Goal: Transaction & Acquisition: Purchase product/service

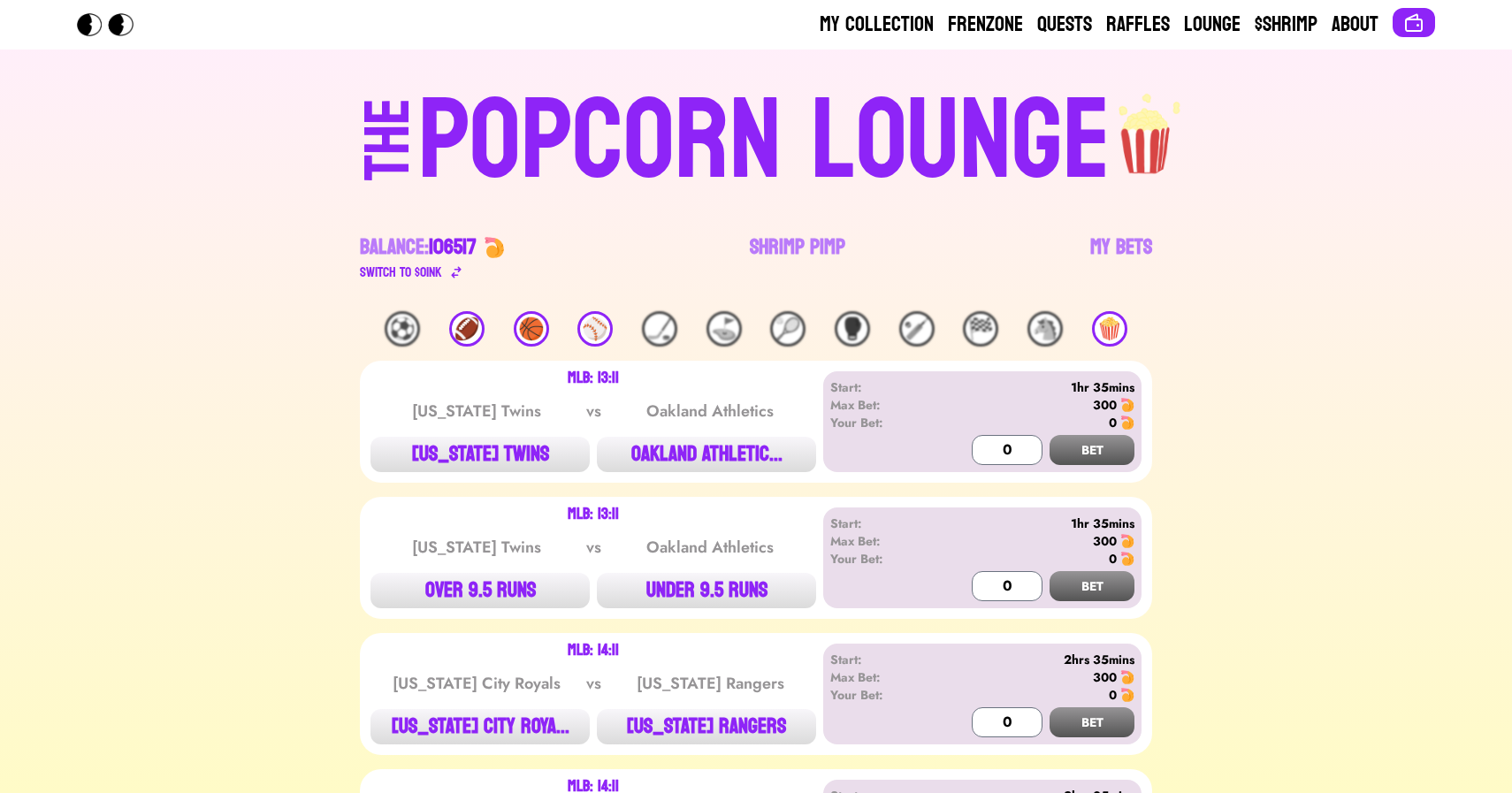
click at [593, 324] on div "⚾️" at bounding box center [595, 328] width 36 height 36
click at [527, 324] on div "🏀" at bounding box center [531, 328] width 36 height 36
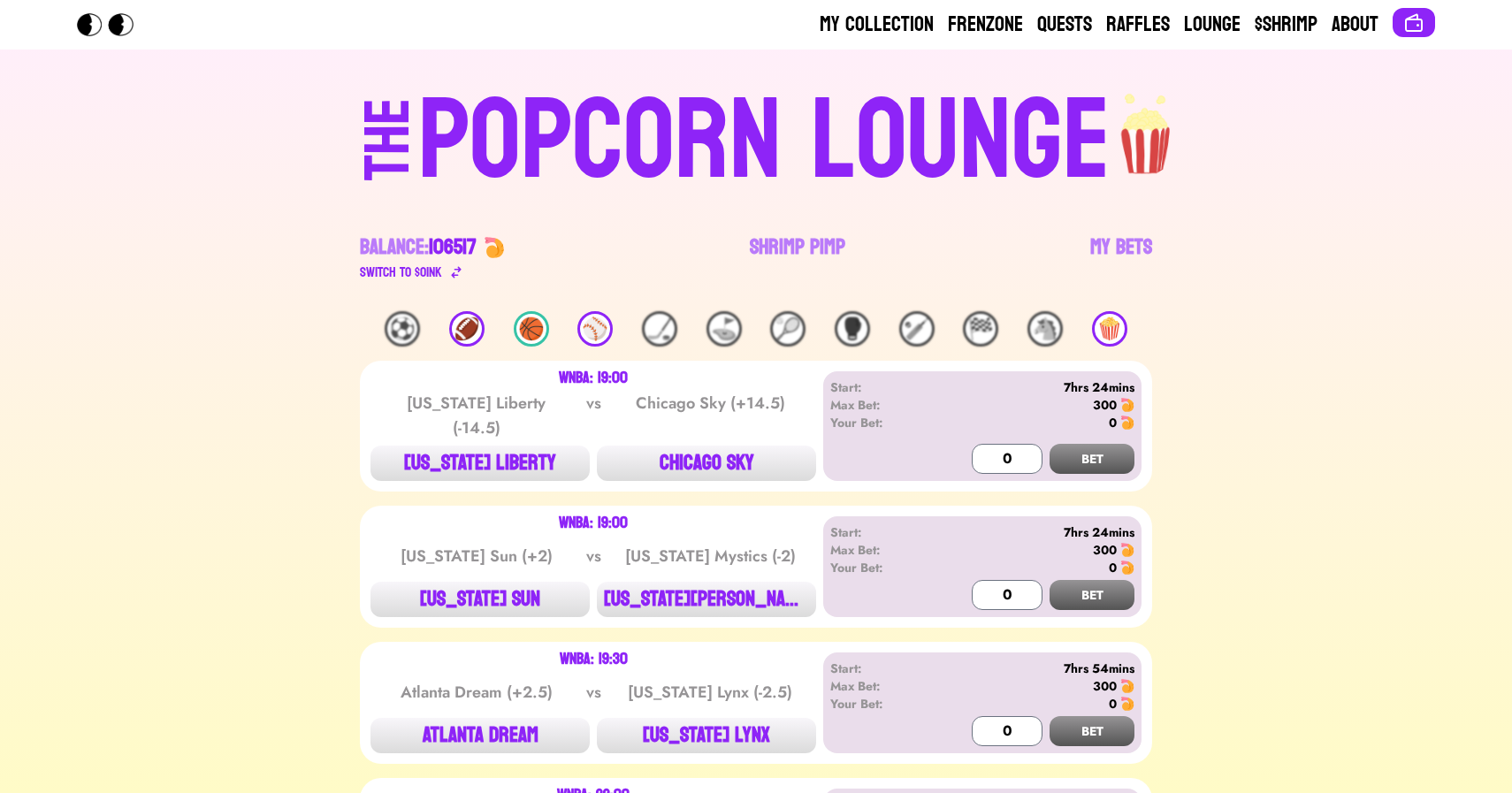
click at [450, 323] on div "🏈" at bounding box center [466, 328] width 36 height 36
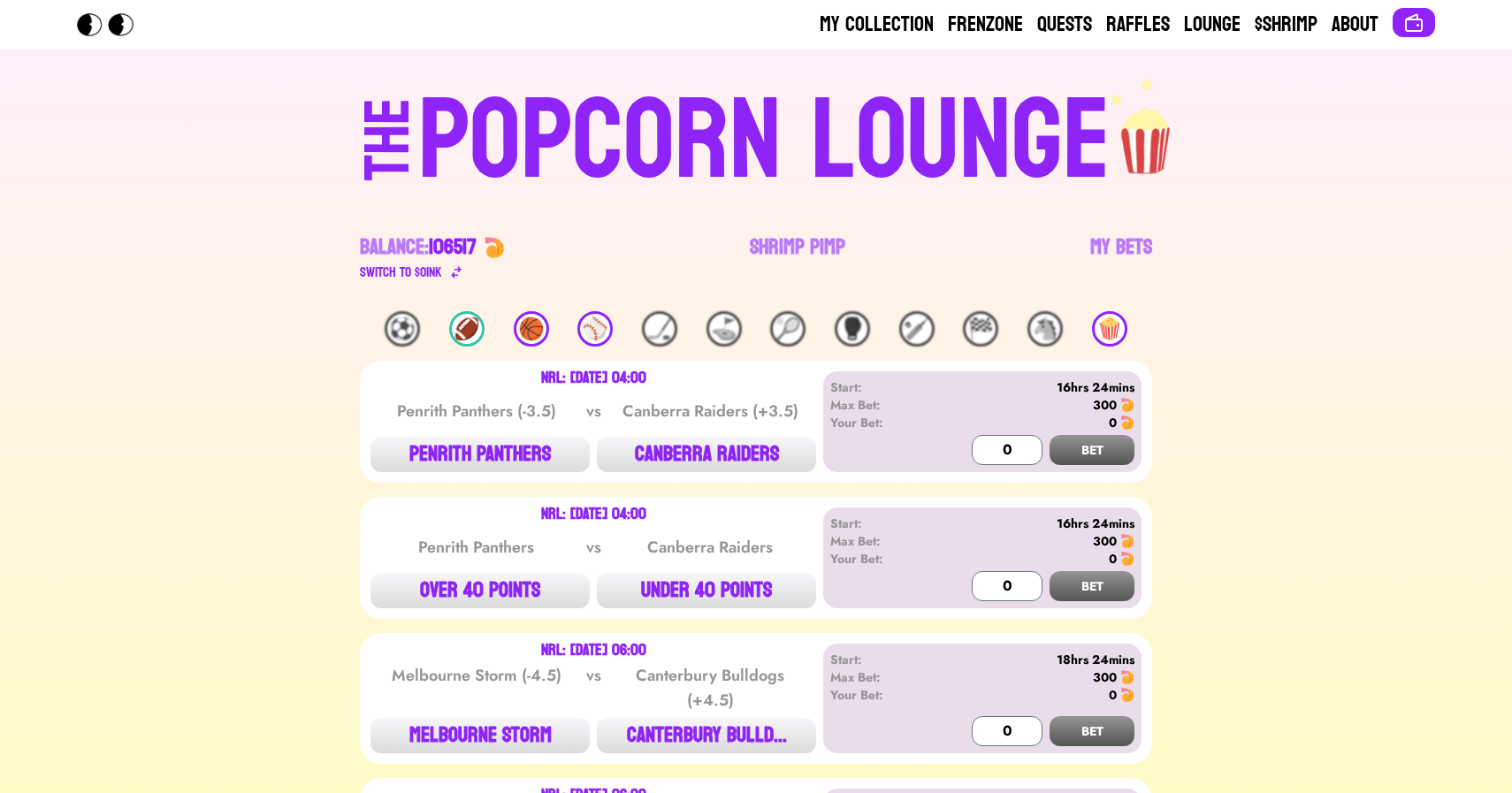
click at [1101, 317] on div "🍿" at bounding box center [1109, 328] width 36 height 36
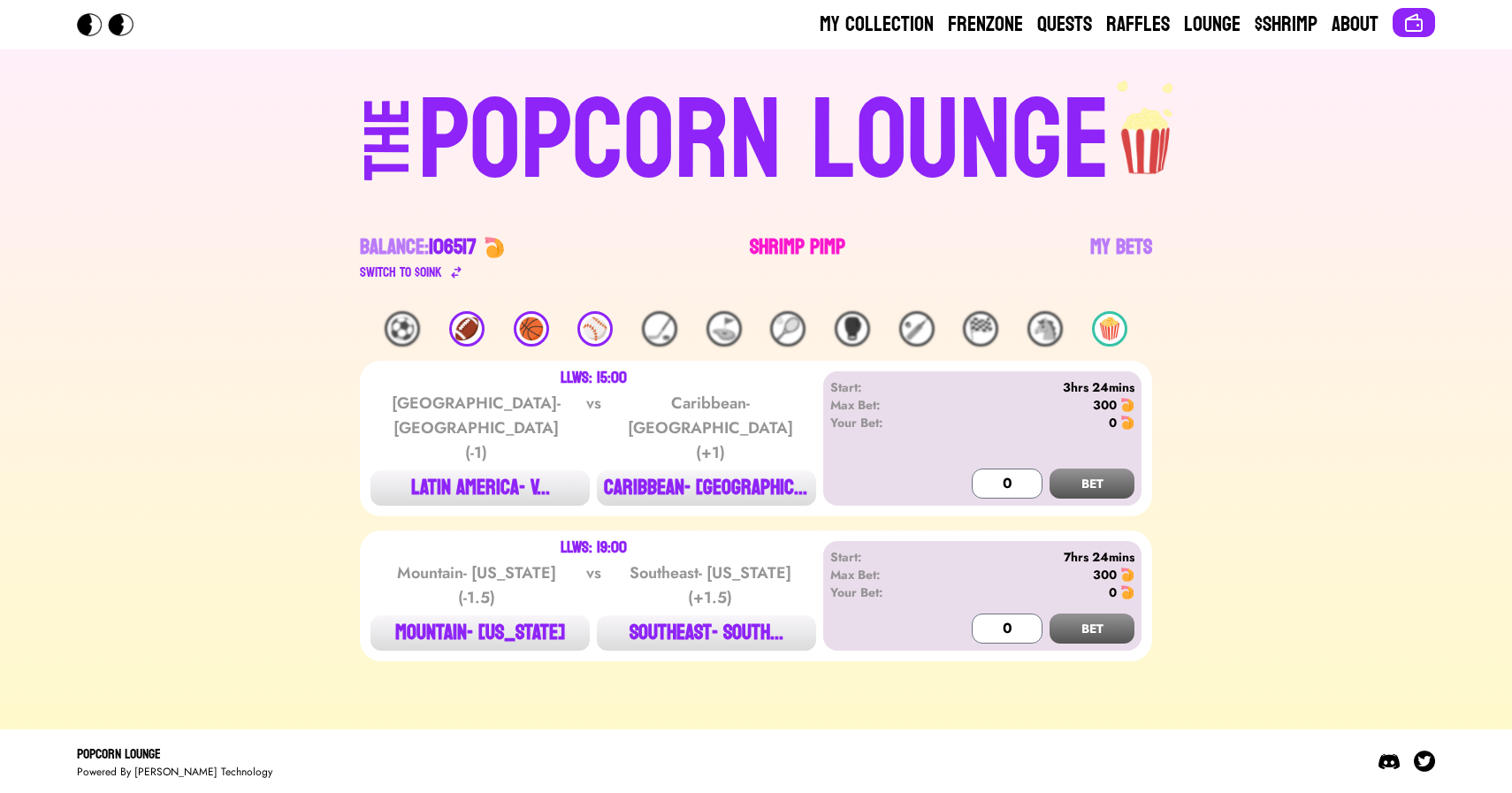
click at [805, 253] on link "Shrimp Pimp" at bounding box center [797, 258] width 96 height 49
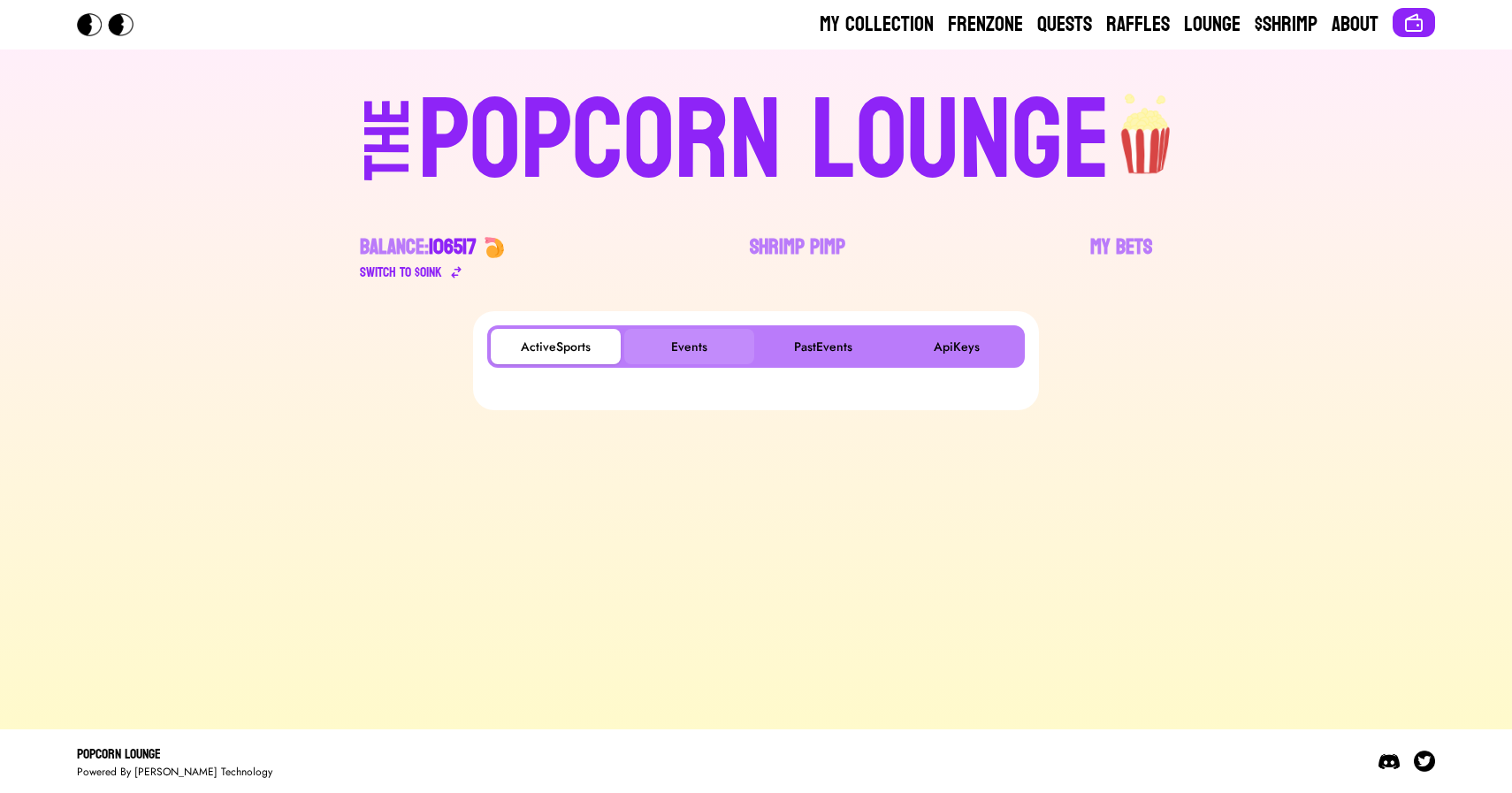
click at [676, 352] on button "Events" at bounding box center [689, 346] width 130 height 36
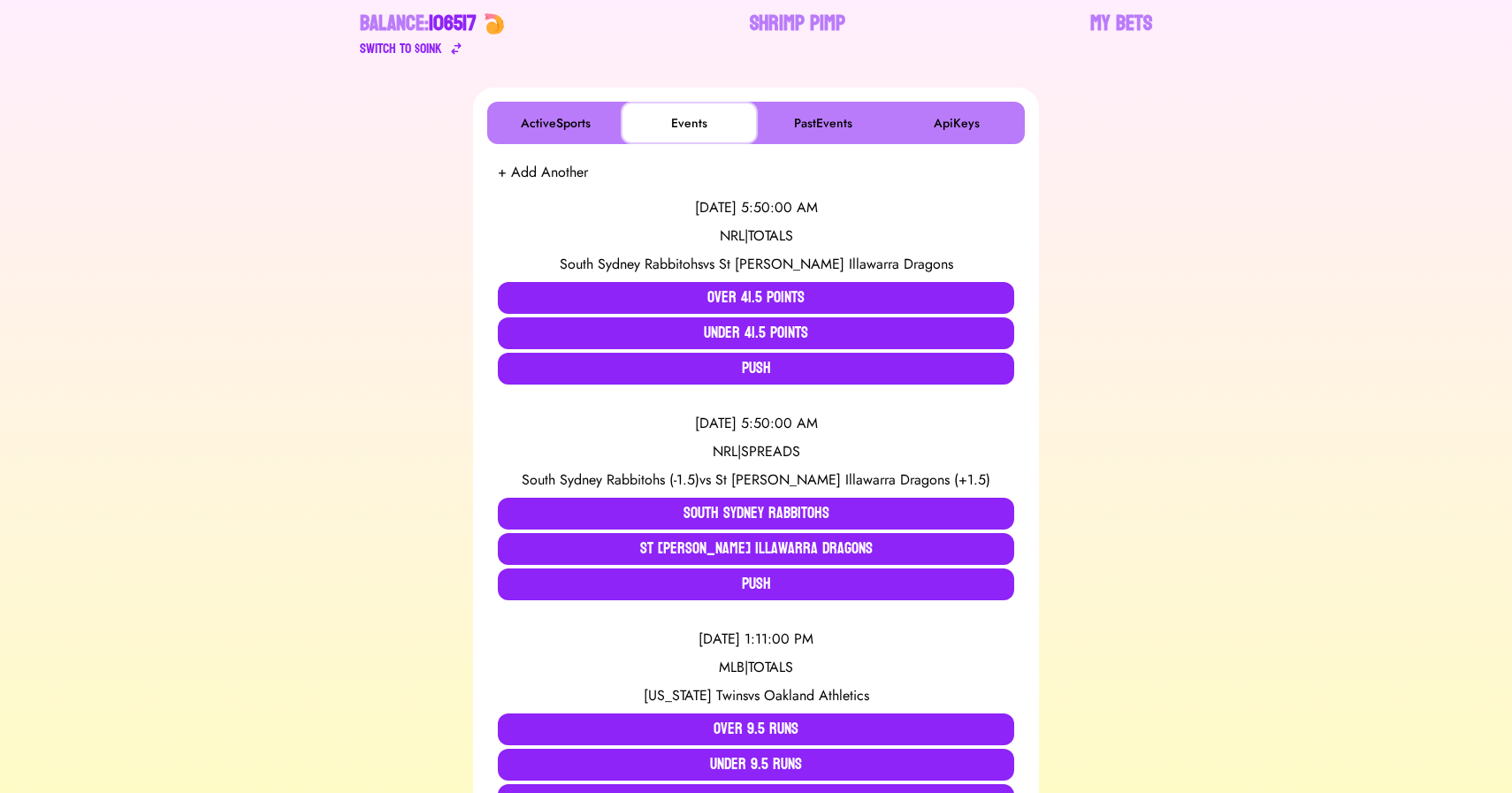
scroll to position [266, 0]
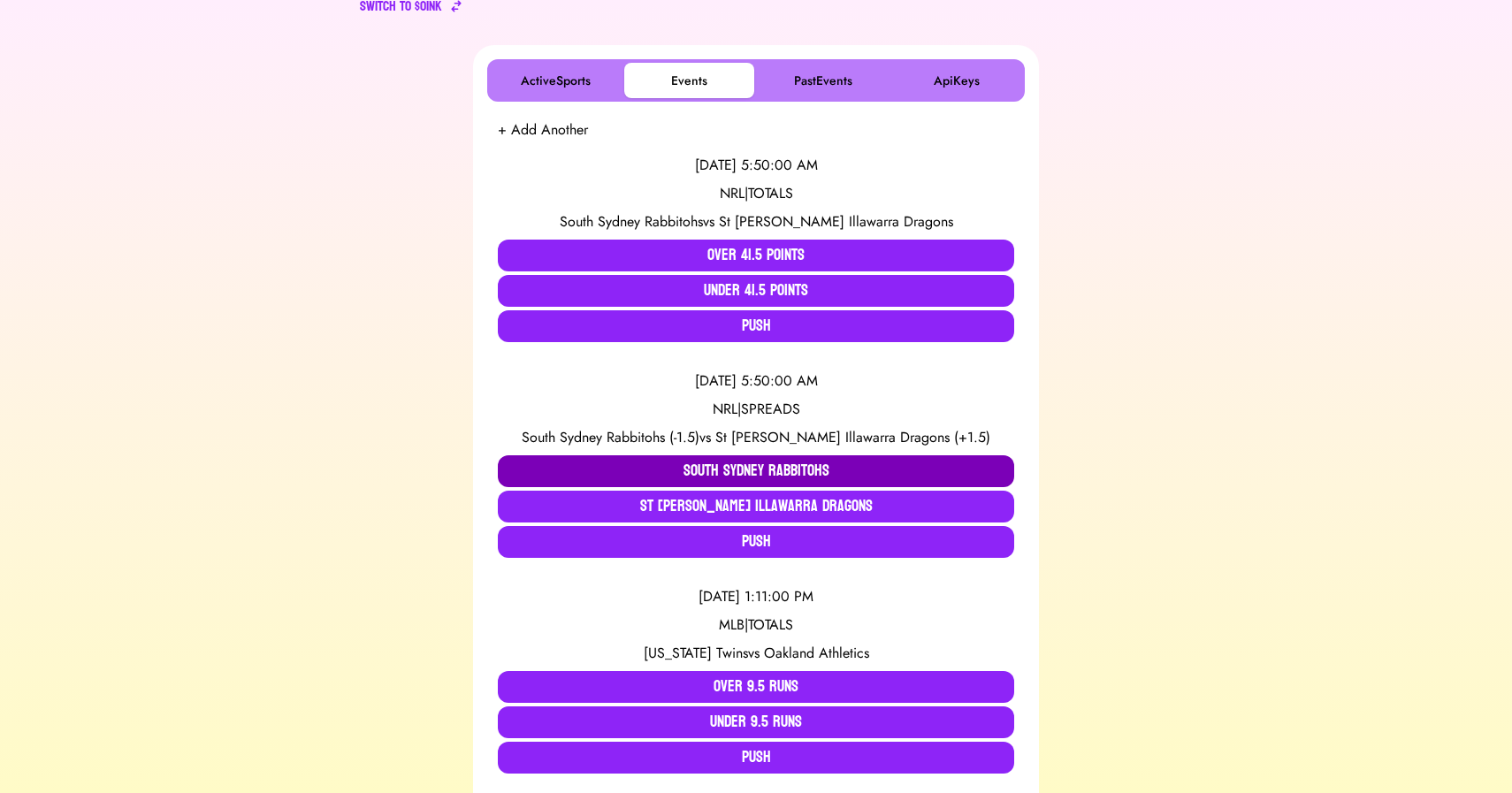
click at [603, 469] on button "South Sydney Rabbitohs" at bounding box center [756, 470] width 516 height 32
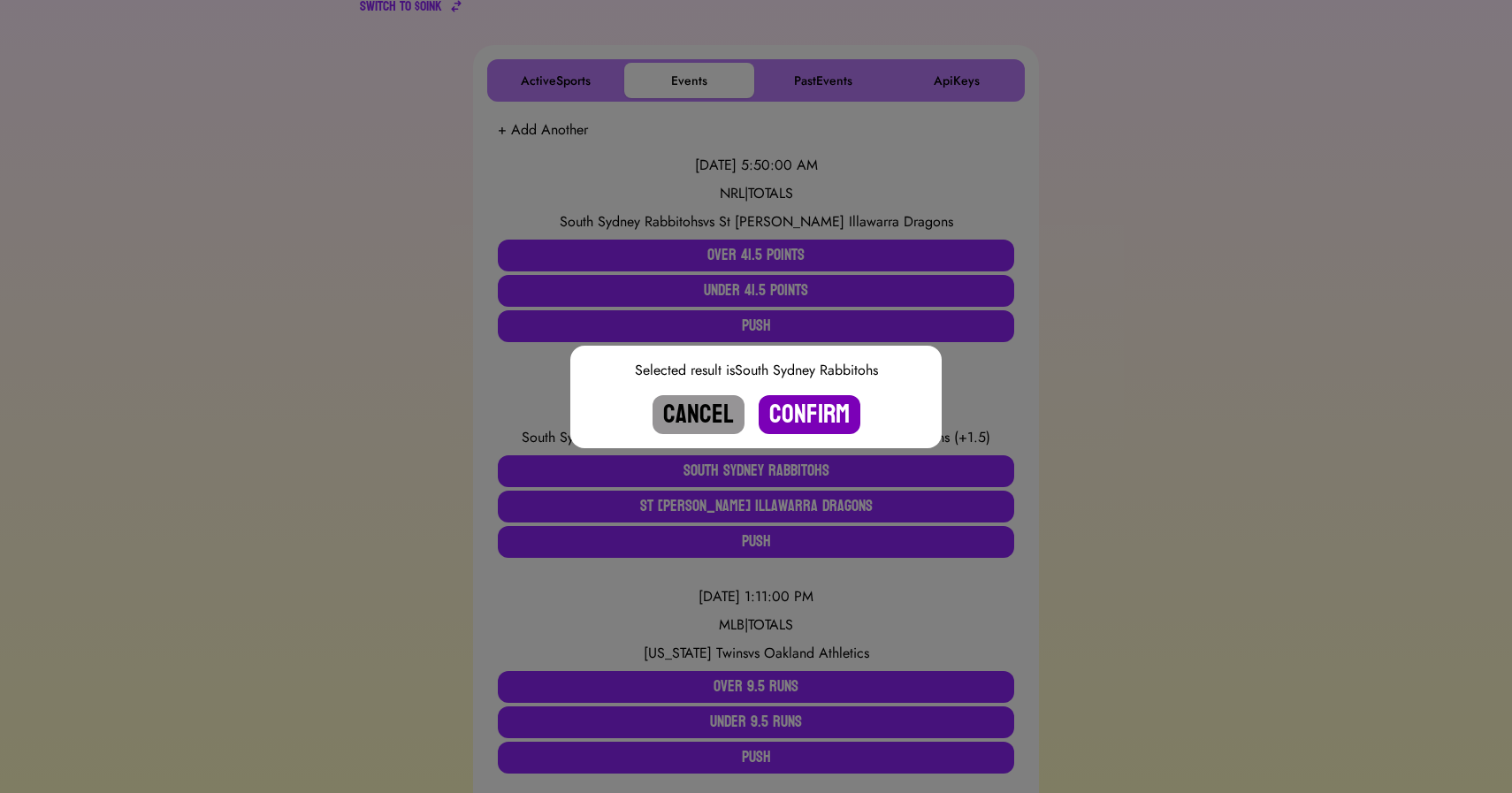
click at [801, 407] on button "Confirm" at bounding box center [809, 414] width 101 height 39
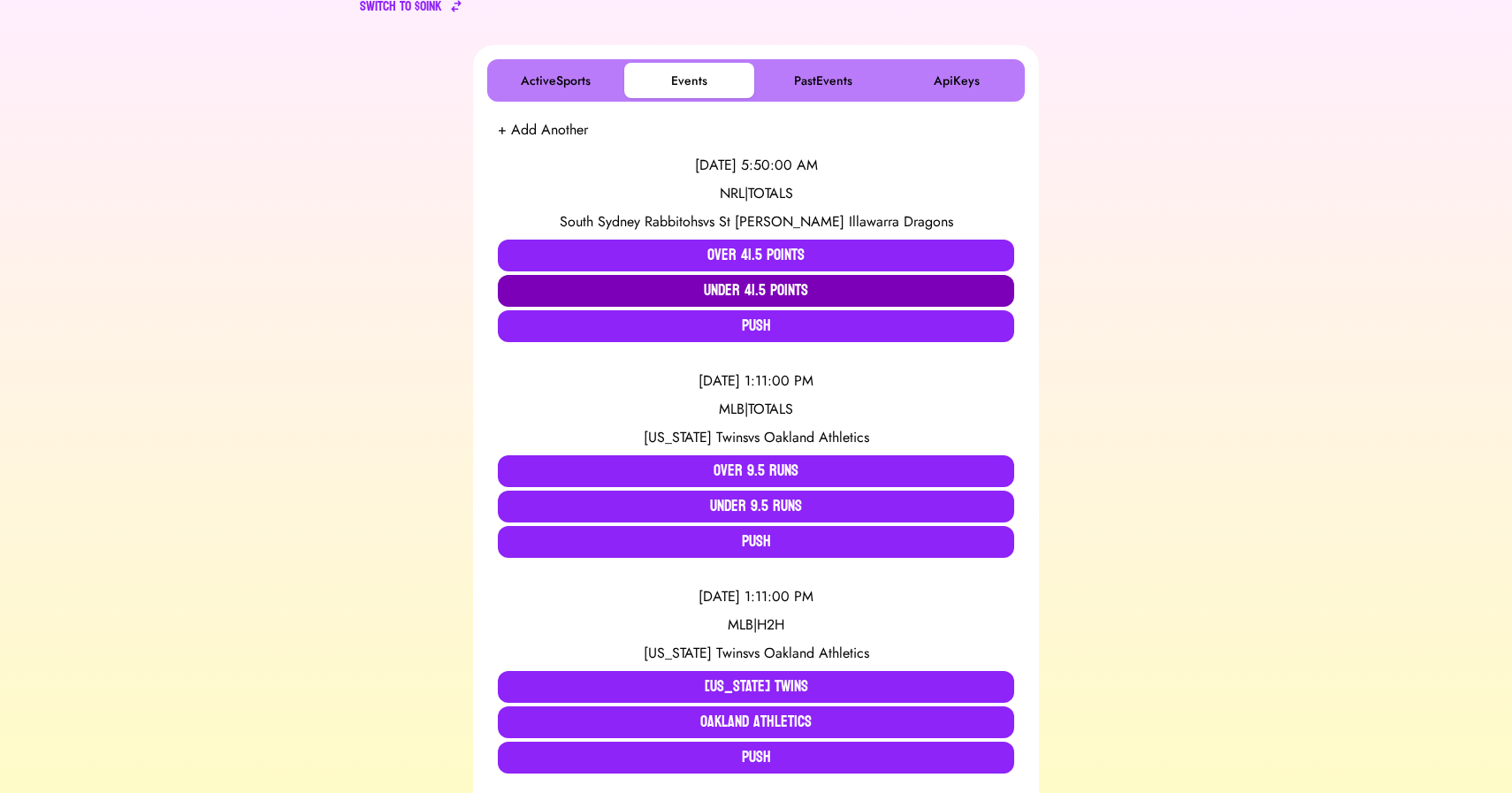
click at [746, 290] on button "Under 41.5 Points" at bounding box center [756, 291] width 516 height 32
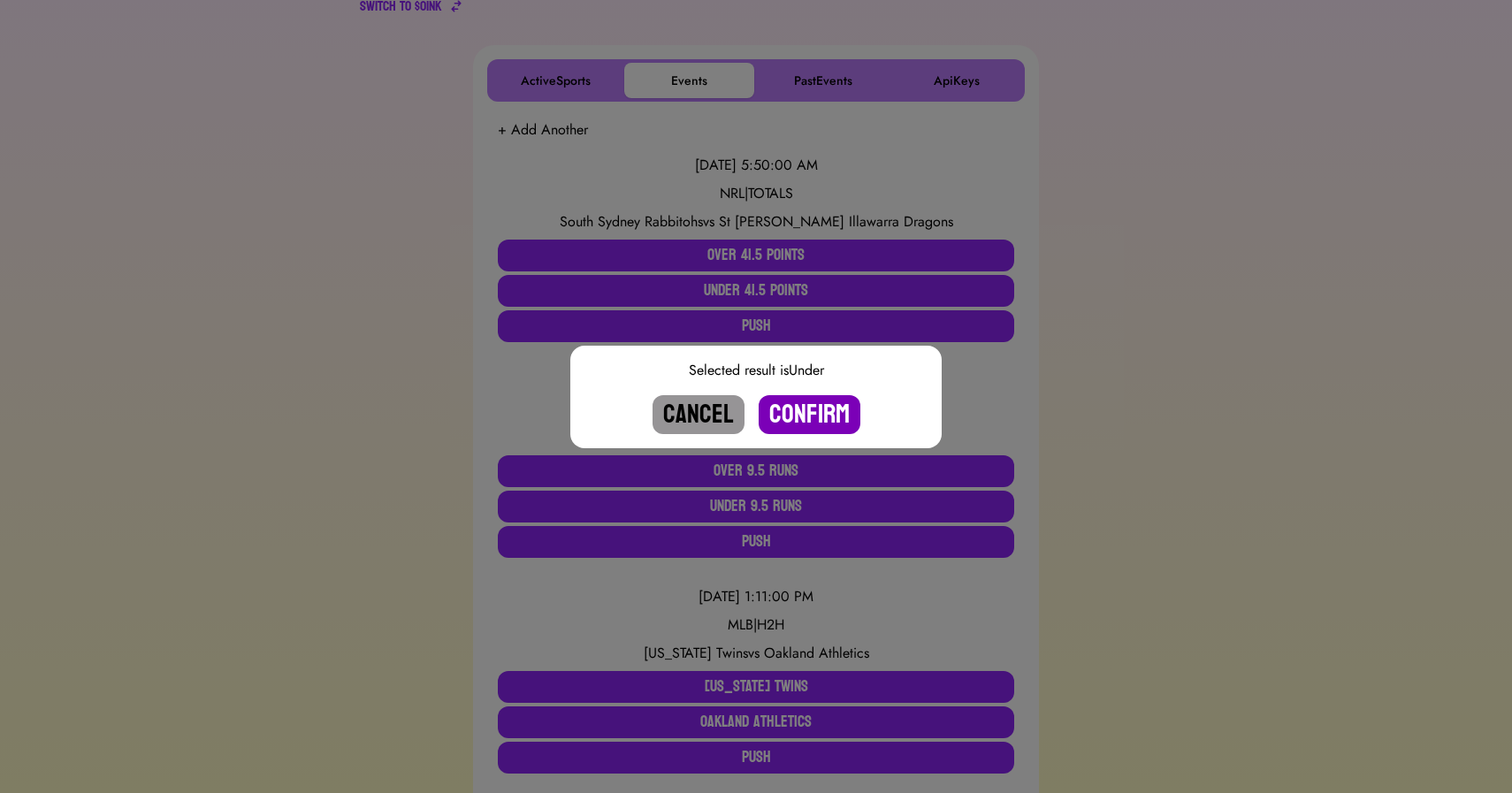
click at [792, 407] on button "Confirm" at bounding box center [809, 414] width 101 height 39
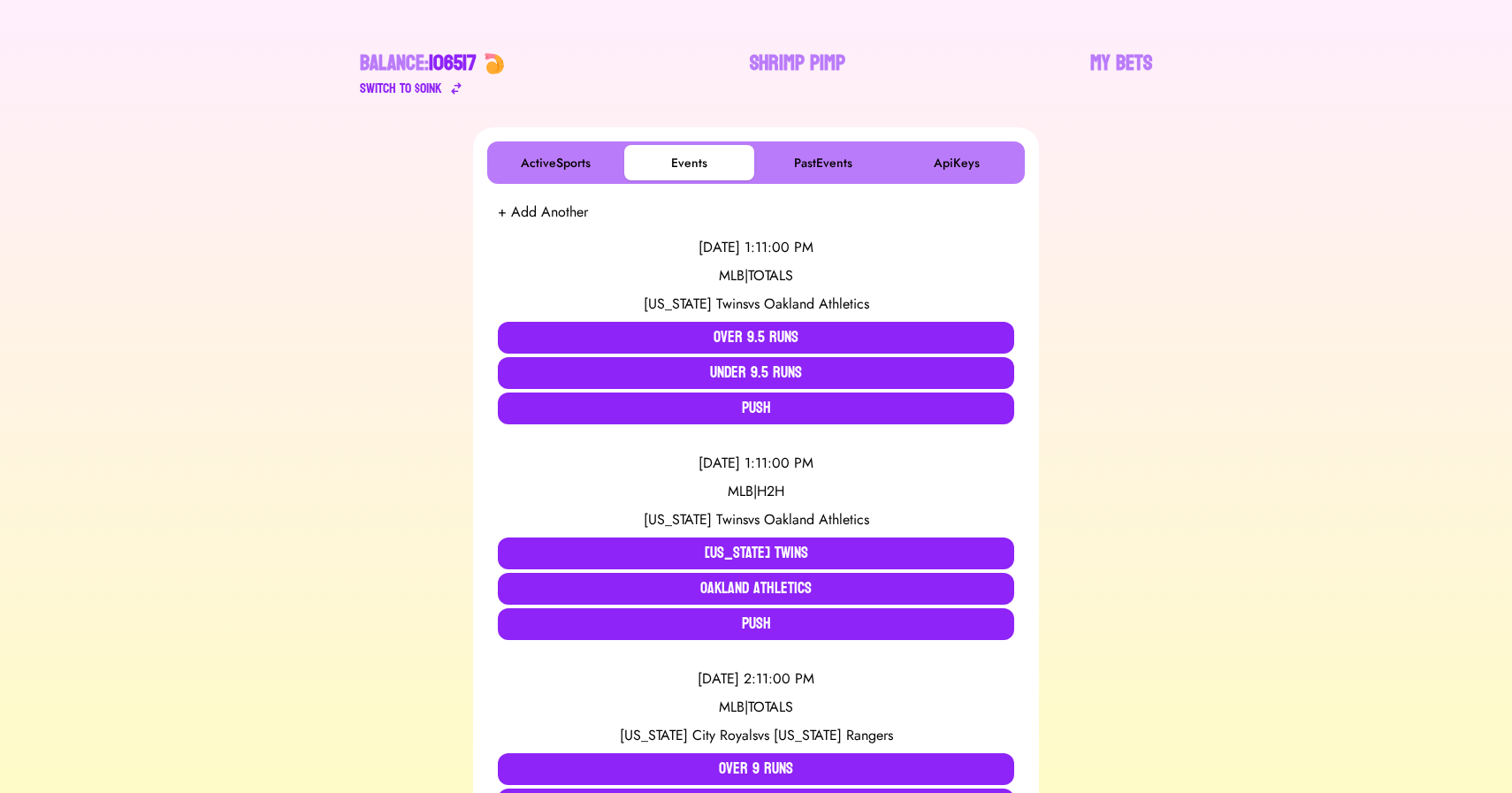
scroll to position [0, 0]
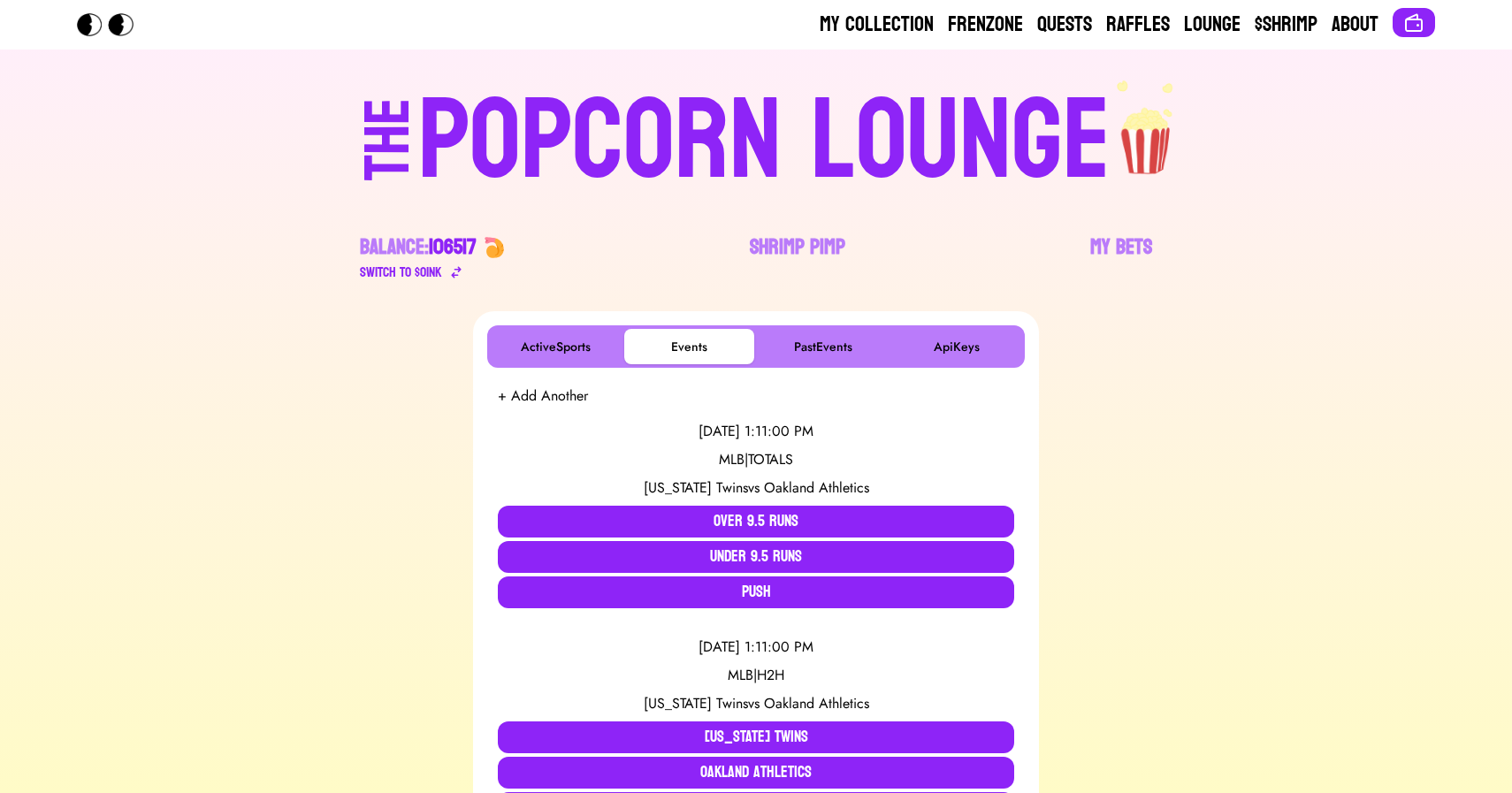
click at [711, 135] on div "POPCORN LOUNGE" at bounding box center [764, 141] width 692 height 113
